Goal: Entertainment & Leisure: Consume media (video, audio)

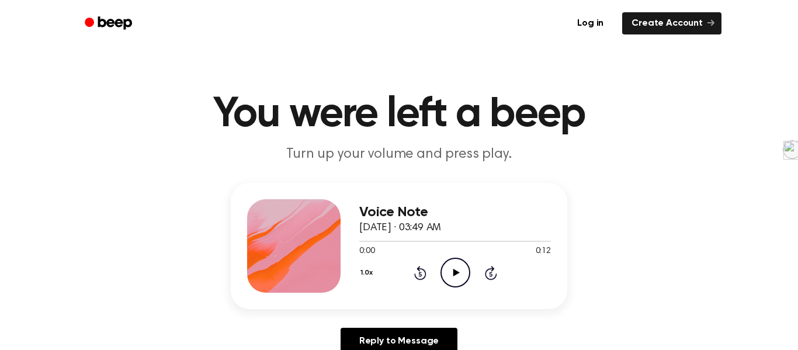
click at [458, 269] on icon "Play Audio" at bounding box center [456, 273] width 30 height 30
click at [458, 274] on icon at bounding box center [456, 273] width 6 height 8
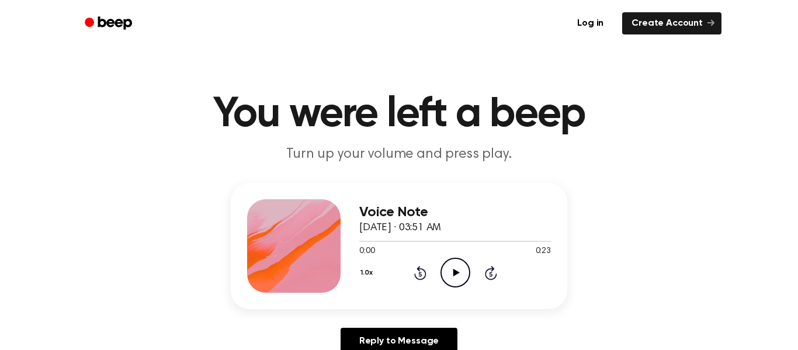
click at [444, 276] on icon "Play Audio" at bounding box center [456, 273] width 30 height 30
click at [451, 269] on icon "Play Audio" at bounding box center [456, 273] width 30 height 30
click at [468, 272] on icon "Play Audio" at bounding box center [456, 273] width 30 height 30
click at [464, 274] on icon "Play Audio" at bounding box center [456, 273] width 30 height 30
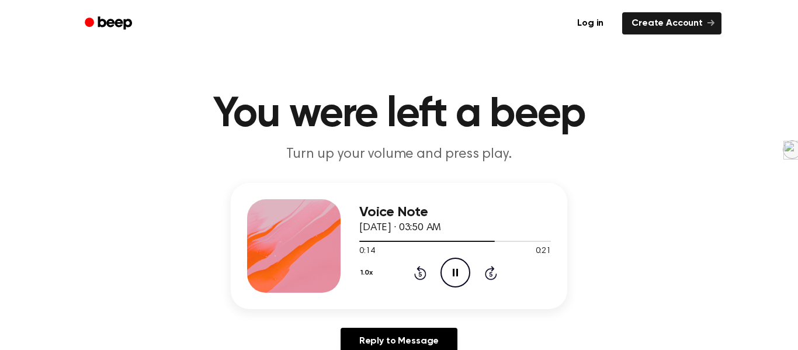
click at [456, 258] on circle at bounding box center [455, 272] width 29 height 29
click at [362, 242] on div at bounding box center [435, 241] width 152 height 1
click at [442, 267] on circle at bounding box center [455, 272] width 29 height 29
click at [449, 267] on icon "Play Audio" at bounding box center [456, 273] width 30 height 30
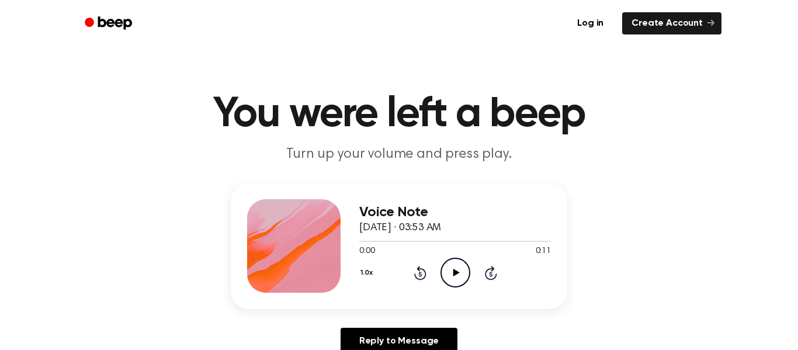
click at [464, 273] on icon "Play Audio" at bounding box center [456, 273] width 30 height 30
